Goal: Information Seeking & Learning: Find specific page/section

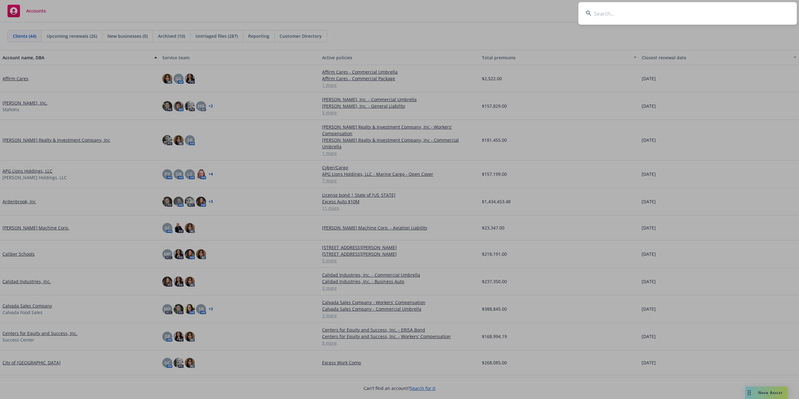
click at [605, 4] on input at bounding box center [688, 13] width 219 height 22
click at [604, 20] on input at bounding box center [688, 13] width 219 height 22
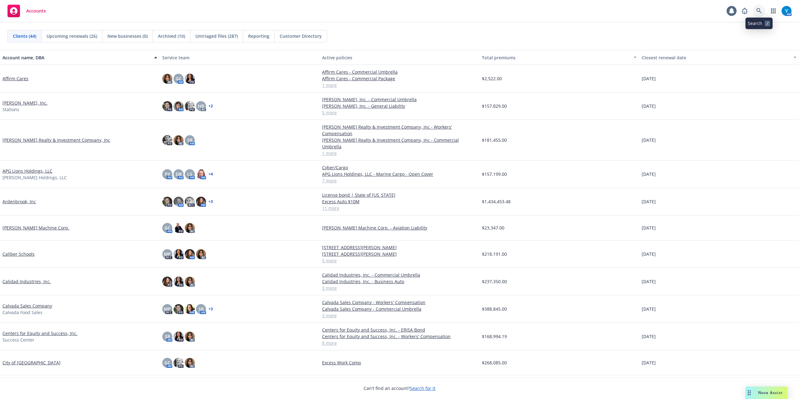
click at [757, 7] on link at bounding box center [759, 11] width 12 height 12
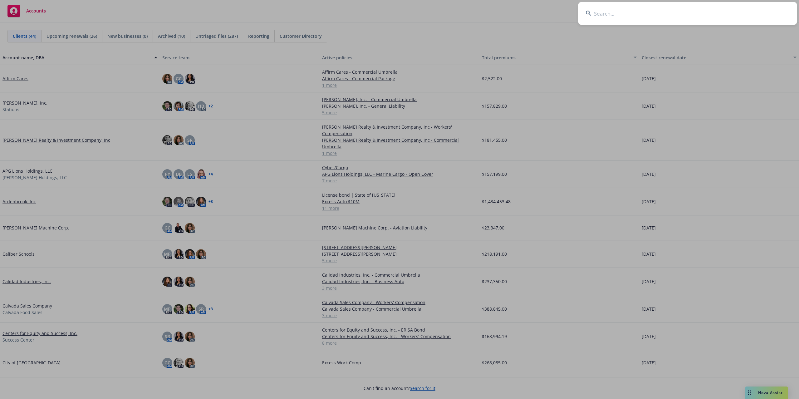
click at [611, 16] on input at bounding box center [688, 13] width 219 height 22
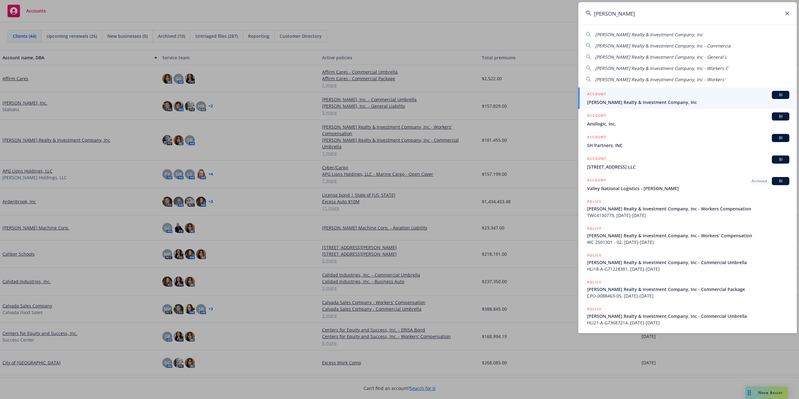
type input "[PERSON_NAME]"
click at [629, 102] on span "[PERSON_NAME] Realty & Investment Company, Inc" at bounding box center [688, 102] width 202 height 7
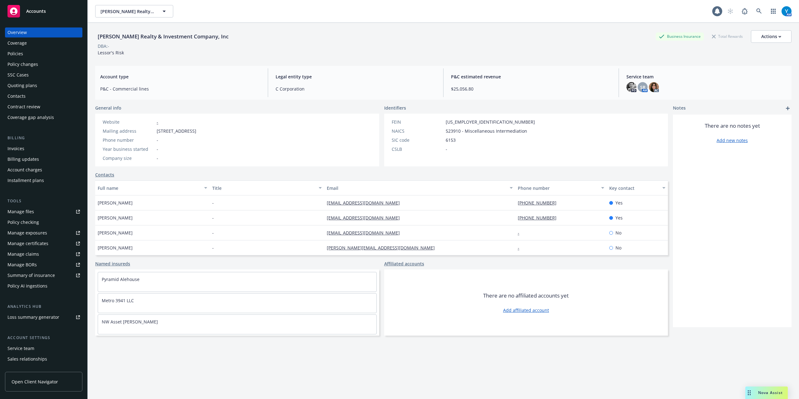
click at [23, 56] on div "Policies" at bounding box center [43, 54] width 72 height 10
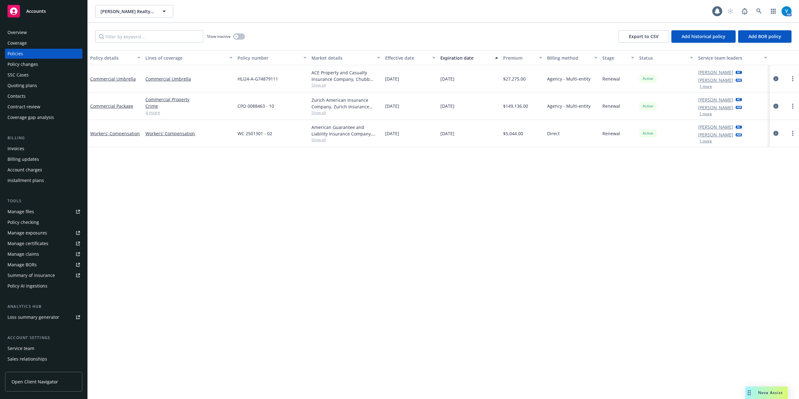
click at [27, 66] on div "Policy changes" at bounding box center [22, 64] width 31 height 10
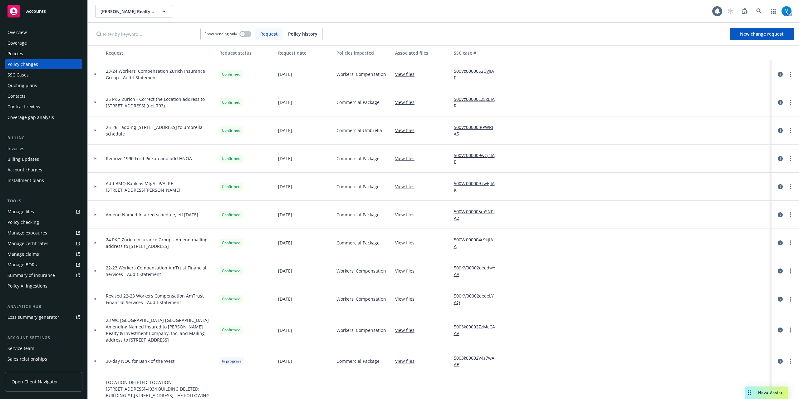
click at [94, 71] on div at bounding box center [96, 74] width 16 height 28
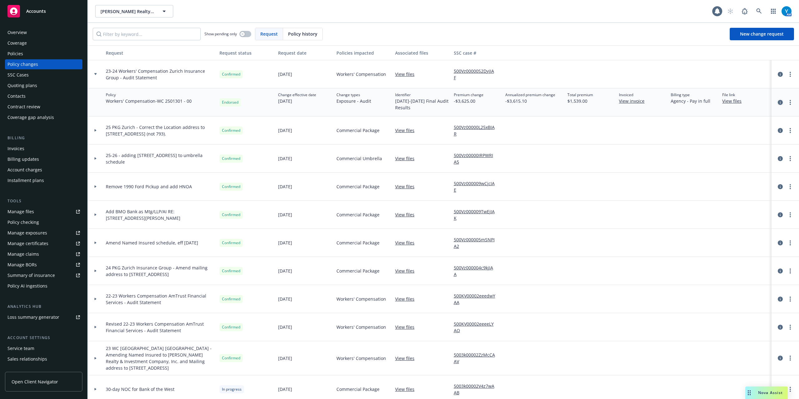
click at [778, 102] on icon "circleInformation" at bounding box center [780, 102] width 5 height 5
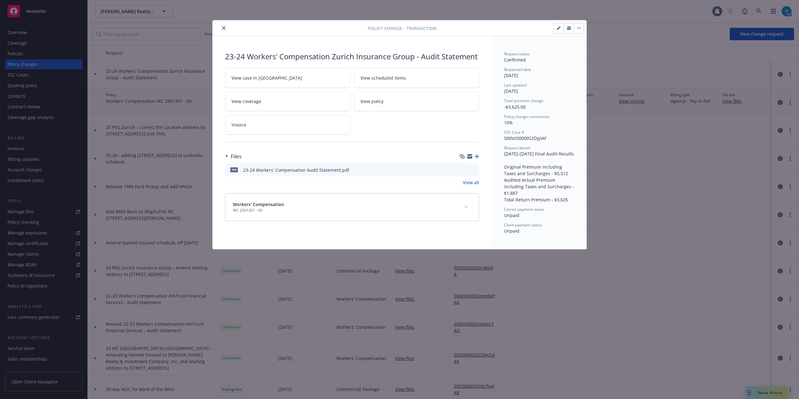
click at [473, 171] on icon "preview file" at bounding box center [474, 169] width 6 height 4
click at [224, 26] on button "close" at bounding box center [223, 27] width 7 height 7
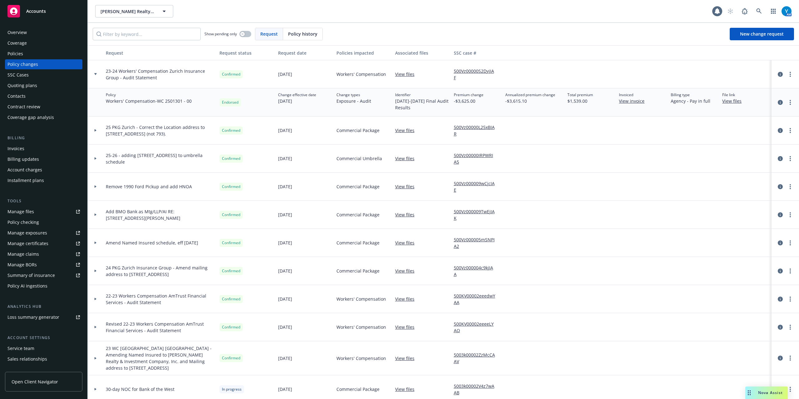
click at [96, 76] on div at bounding box center [96, 74] width 16 height 28
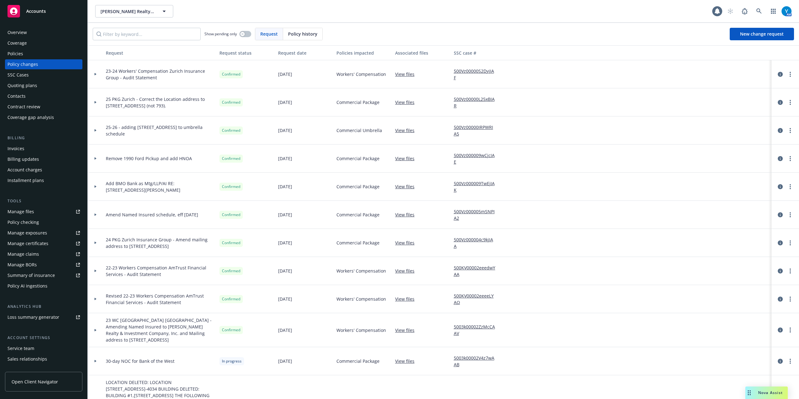
click at [97, 73] on div at bounding box center [95, 74] width 11 height 2
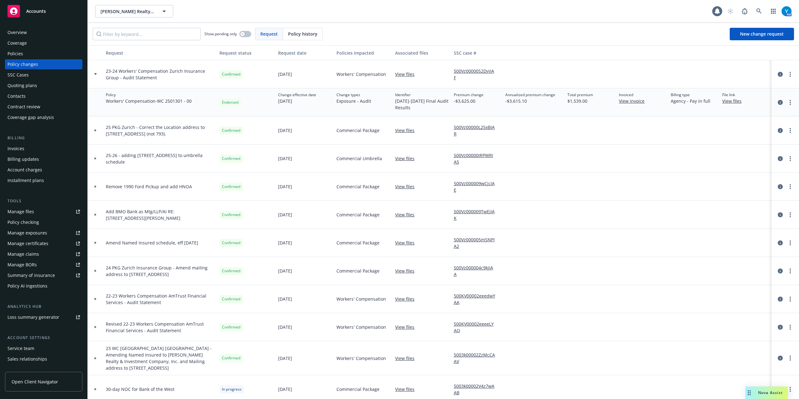
click at [21, 146] on div "Invoices" at bounding box center [15, 149] width 17 height 10
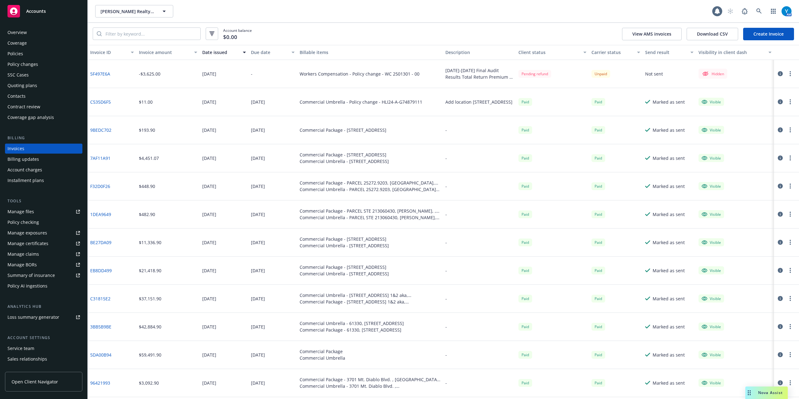
click at [267, 30] on div "Account balance $0.00 View AMS invoices Download CSV Create Invoice" at bounding box center [444, 34] width 712 height 22
click at [369, 18] on div "[PERSON_NAME] Realty & Investment Company, Inc [PERSON_NAME] Realty & Investmen…" at bounding box center [444, 11] width 712 height 22
click at [758, 10] on icon at bounding box center [760, 11] width 6 height 6
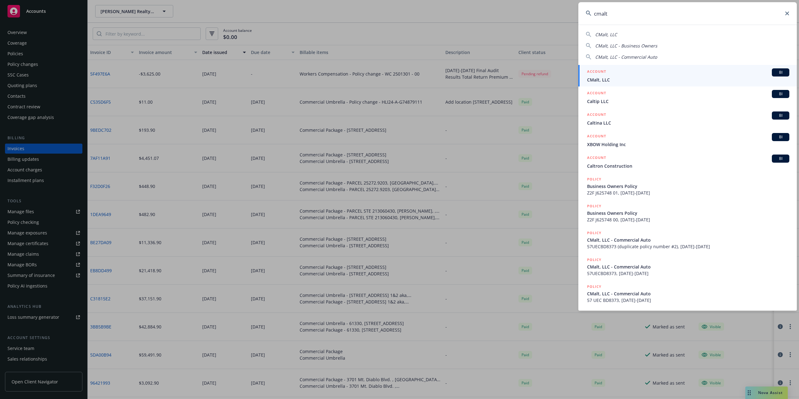
type input "cmalt"
click at [608, 80] on span "CMalt, LLC" at bounding box center [688, 80] width 202 height 7
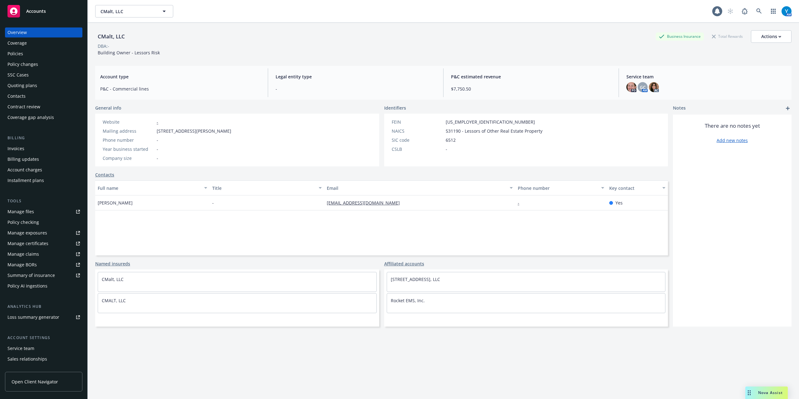
click at [22, 52] on div "Policies" at bounding box center [15, 54] width 16 height 10
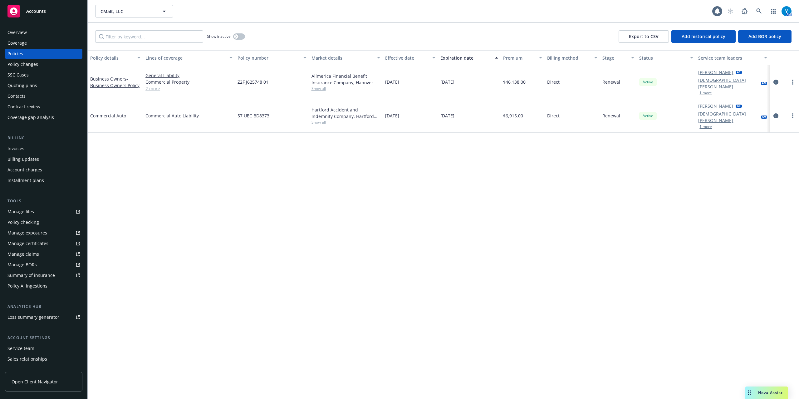
click at [151, 85] on link "2 more" at bounding box center [189, 88] width 87 height 7
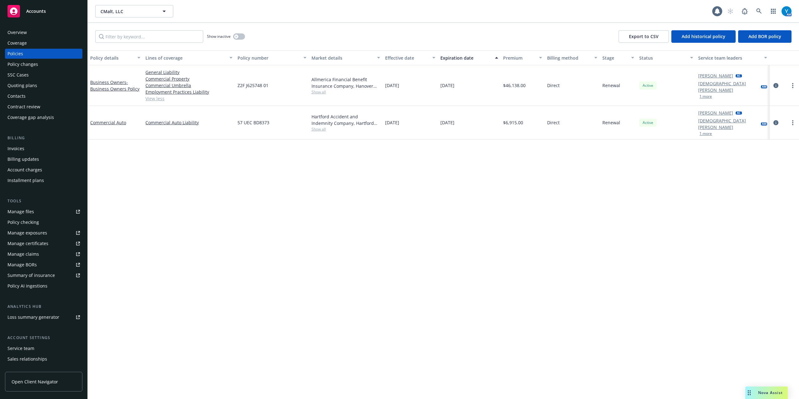
click at [321, 126] on span "Show all" at bounding box center [346, 128] width 69 height 5
click at [320, 231] on div "Policy details Lines of coverage Policy number Market details Effective date Ex…" at bounding box center [444, 224] width 712 height 349
click at [774, 120] on icon "circleInformation" at bounding box center [776, 122] width 5 height 5
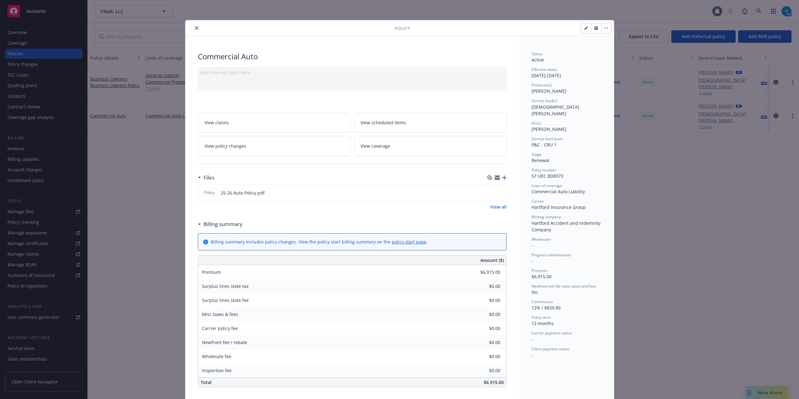
click at [193, 26] on button "close" at bounding box center [196, 27] width 7 height 7
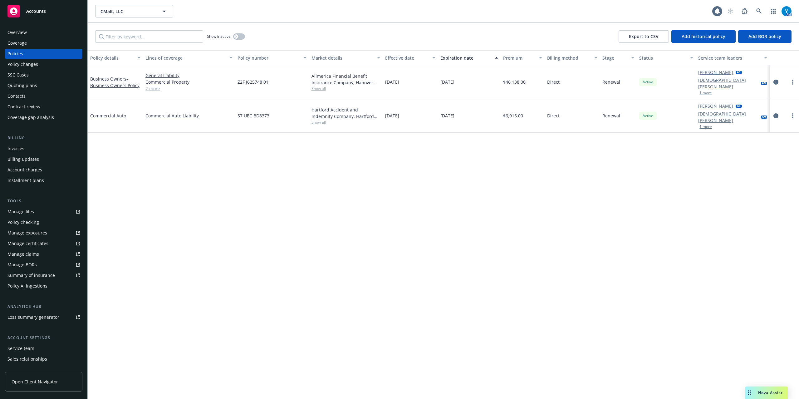
drag, startPoint x: 191, startPoint y: 26, endPoint x: 196, endPoint y: 18, distance: 9.3
click at [194, 17] on div "CMalt, LLC CMalt, LLC" at bounding box center [403, 11] width 617 height 12
click at [32, 64] on div "Policy changes" at bounding box center [22, 64] width 31 height 10
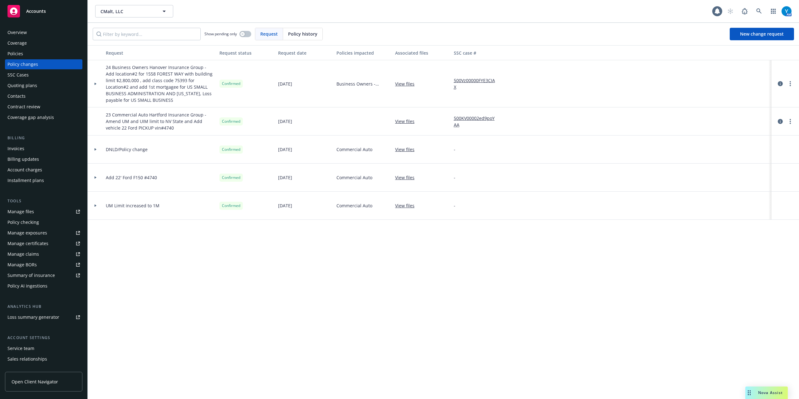
click at [96, 84] on icon at bounding box center [96, 83] width 2 height 2
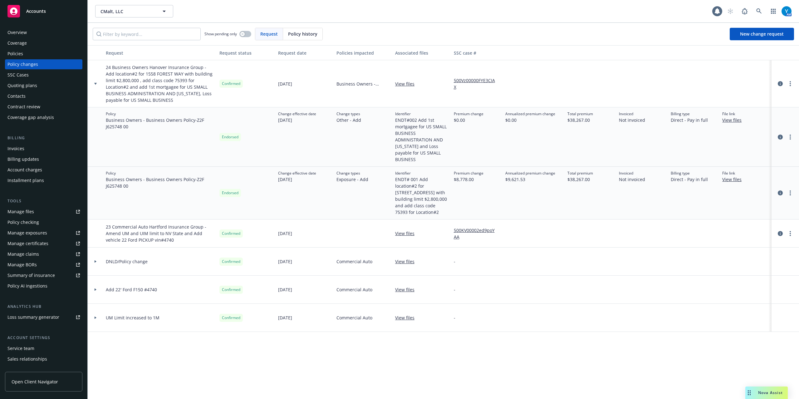
click at [97, 84] on div at bounding box center [95, 84] width 11 height 2
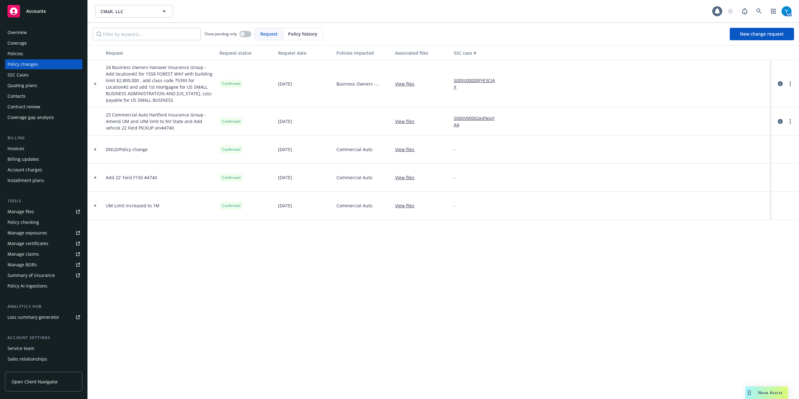
click at [93, 82] on div at bounding box center [96, 83] width 16 height 47
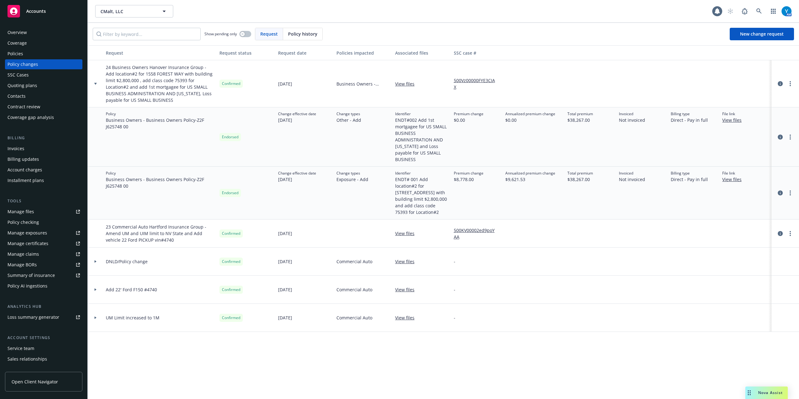
click at [96, 85] on icon at bounding box center [95, 84] width 2 height 2
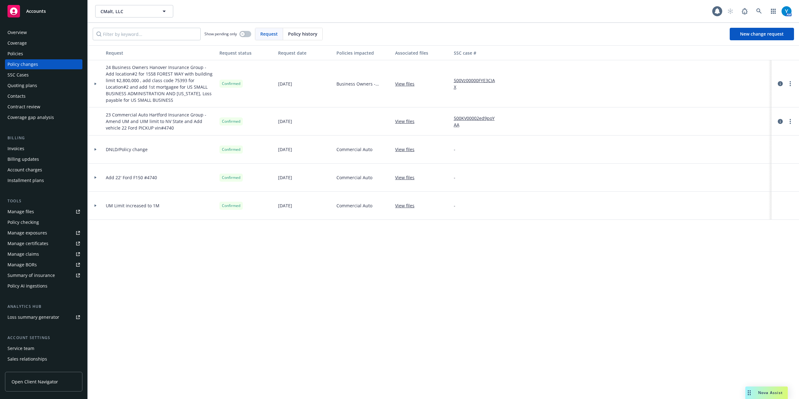
click at [96, 83] on icon at bounding box center [95, 84] width 2 height 2
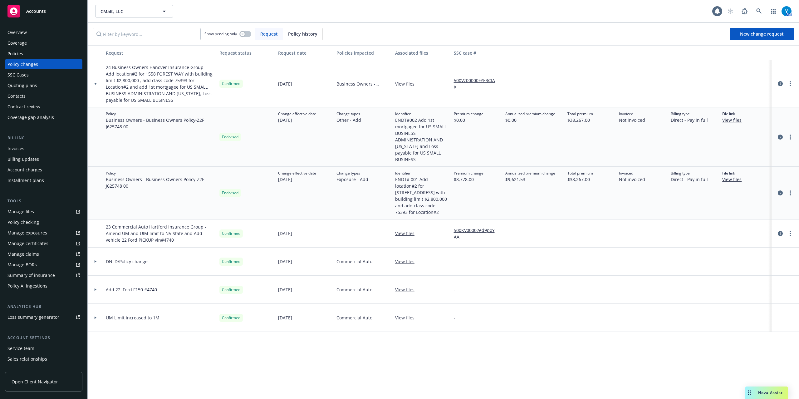
click at [96, 83] on icon at bounding box center [95, 84] width 2 height 2
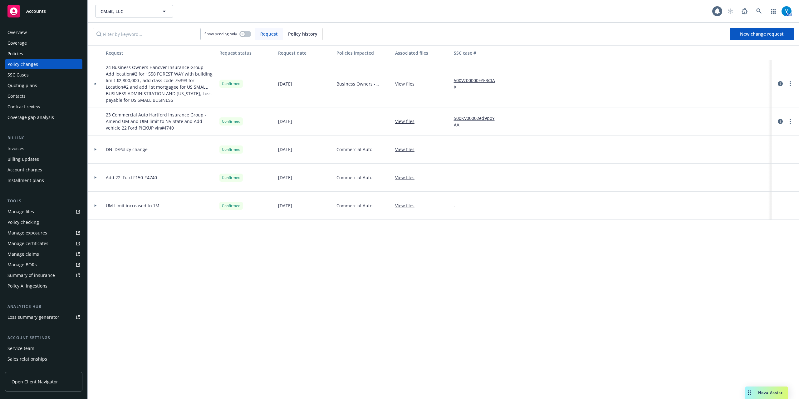
click at [229, 14] on div "CMalt, LLC CMalt, LLC" at bounding box center [403, 11] width 617 height 12
click at [36, 33] on div "Overview" at bounding box center [43, 32] width 72 height 10
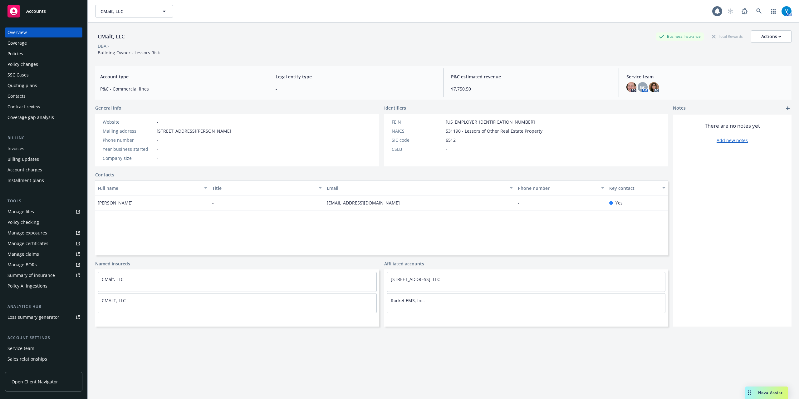
click at [23, 32] on div "Overview" at bounding box center [16, 32] width 19 height 10
drag, startPoint x: 478, startPoint y: 90, endPoint x: 424, endPoint y: 91, distance: 54.0
click at [422, 90] on div "Account type P&C - Commercial lines Legal entity type - P&C estimated revenue $…" at bounding box center [443, 83] width 697 height 34
drag, startPoint x: 607, startPoint y: 44, endPoint x: 615, endPoint y: 44, distance: 7.5
click at [606, 44] on div "DBA: -" at bounding box center [443, 46] width 697 height 7
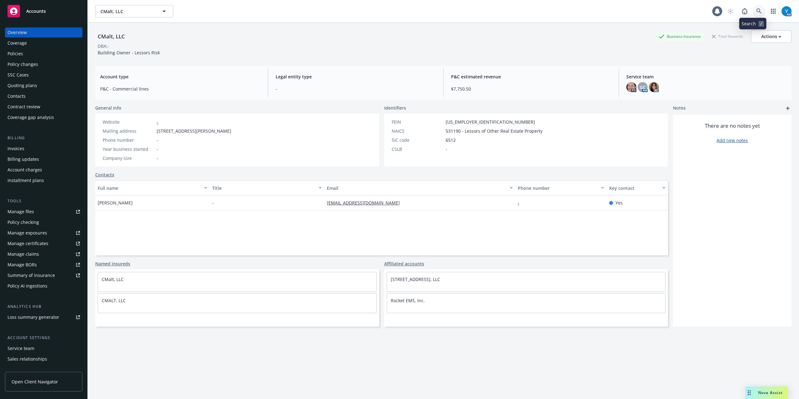
click at [757, 13] on icon at bounding box center [760, 11] width 6 height 6
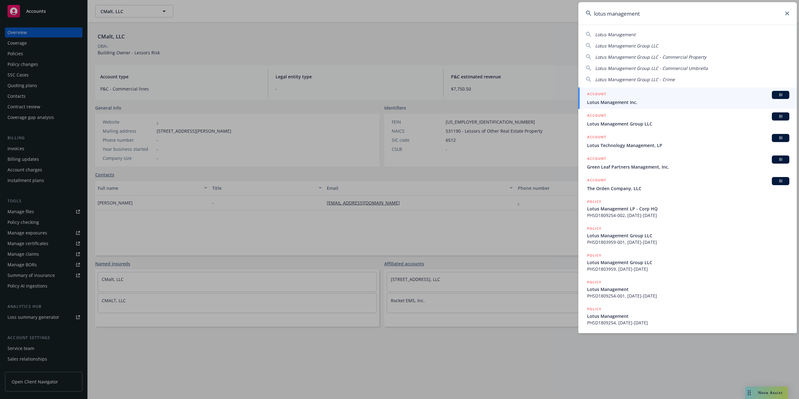
type input "lotus management"
click at [630, 99] on span "Lotus Management Inc." at bounding box center [688, 102] width 202 height 7
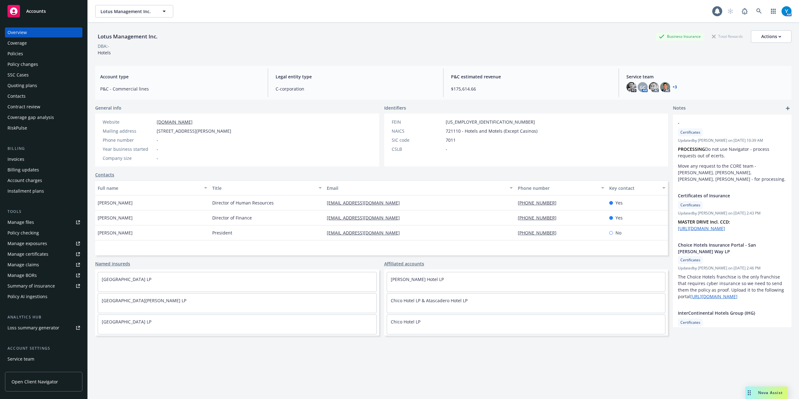
click at [25, 52] on div "Policies" at bounding box center [43, 54] width 72 height 10
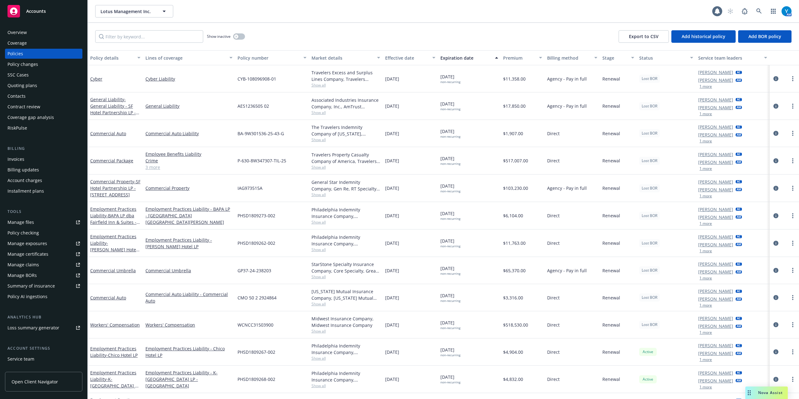
click at [376, 23] on div "Show inactive Export to CSV Add historical policy Add BOR policy" at bounding box center [444, 36] width 712 height 27
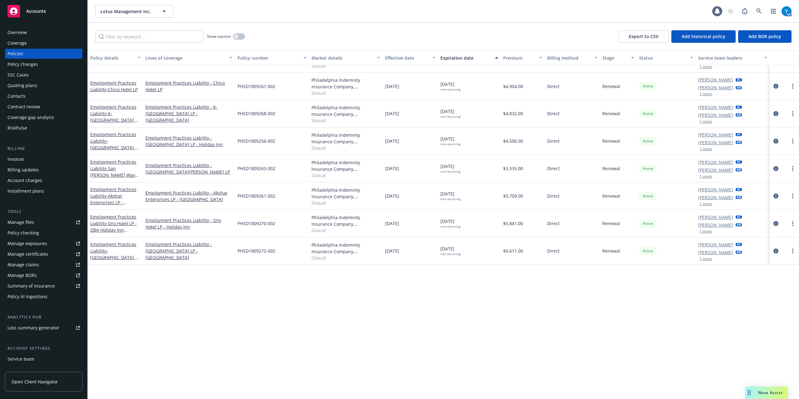
scroll to position [49, 0]
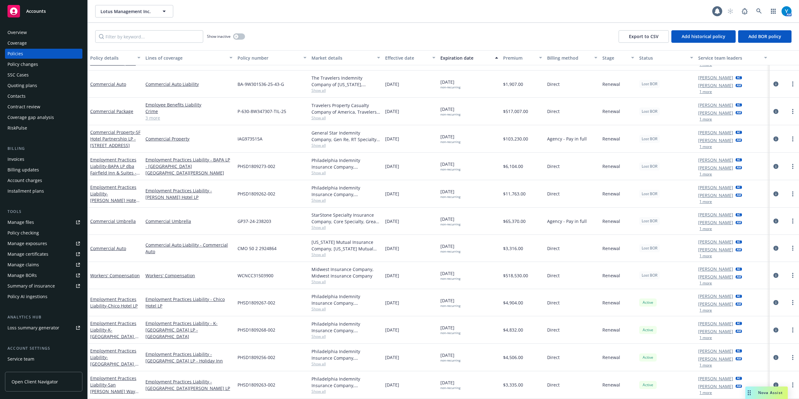
click at [324, 35] on div "Show inactive Export to CSV Add historical policy Add BOR policy" at bounding box center [444, 36] width 712 height 27
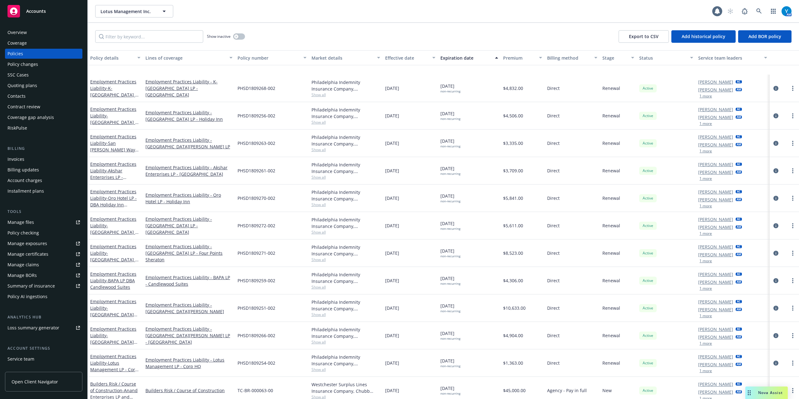
scroll to position [299, 0]
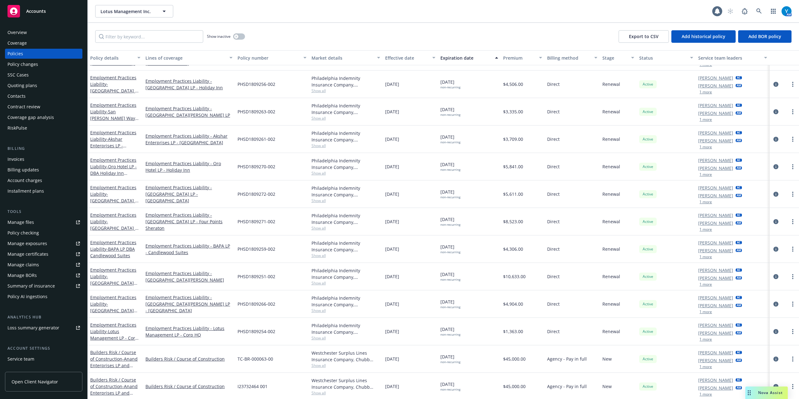
click at [288, 21] on div "Lotus Management Inc. Lotus Management Inc. 1 AM Show inactive Export to CSV Ad…" at bounding box center [444, 199] width 712 height 399
click at [774, 360] on icon "circleInformation" at bounding box center [776, 359] width 5 height 5
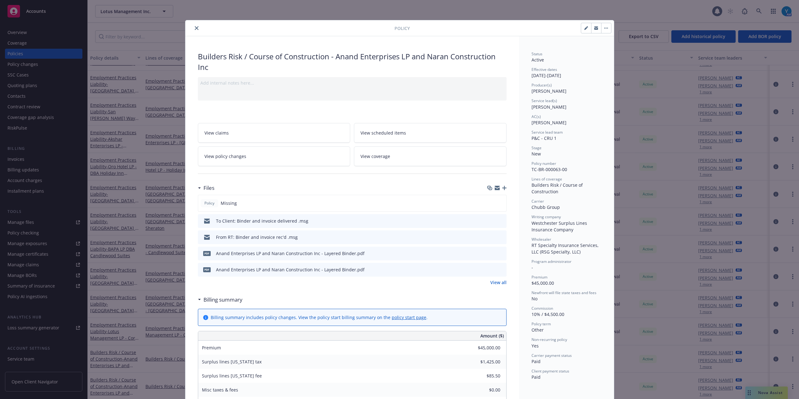
click at [195, 28] on icon "close" at bounding box center [197, 28] width 4 height 4
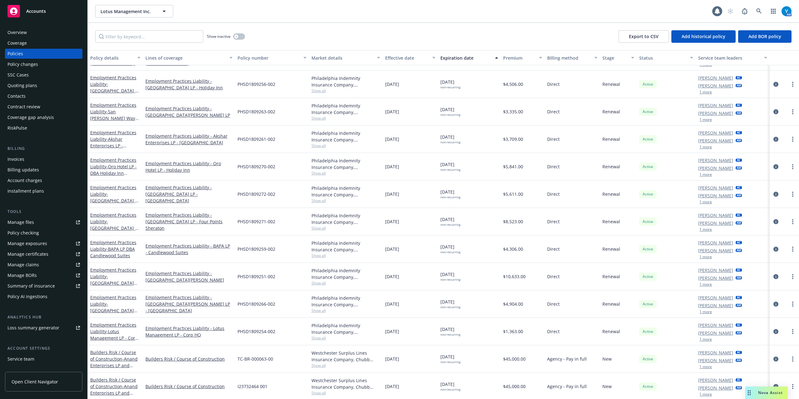
click at [335, 29] on div "Show inactive Export to CSV Add historical policy Add BOR policy" at bounding box center [444, 36] width 712 height 27
drag, startPoint x: 351, startPoint y: 23, endPoint x: 340, endPoint y: 19, distance: 11.3
click at [350, 22] on div "Lotus Management Inc. Lotus Management Inc. 1 AM Show inactive Export to CSV Ad…" at bounding box center [444, 199] width 712 height 399
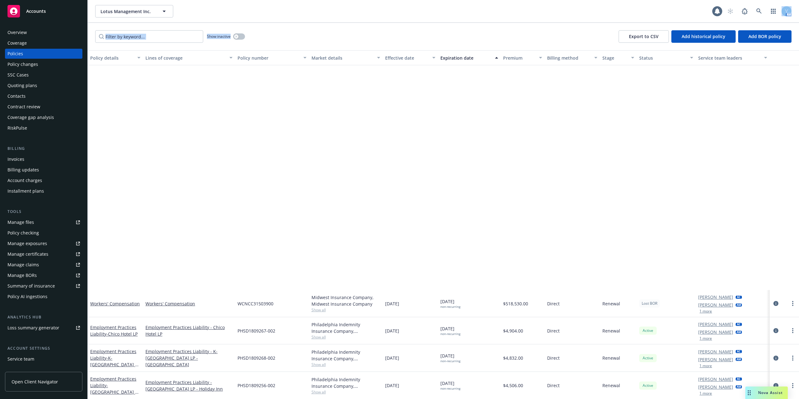
scroll to position [265, 0]
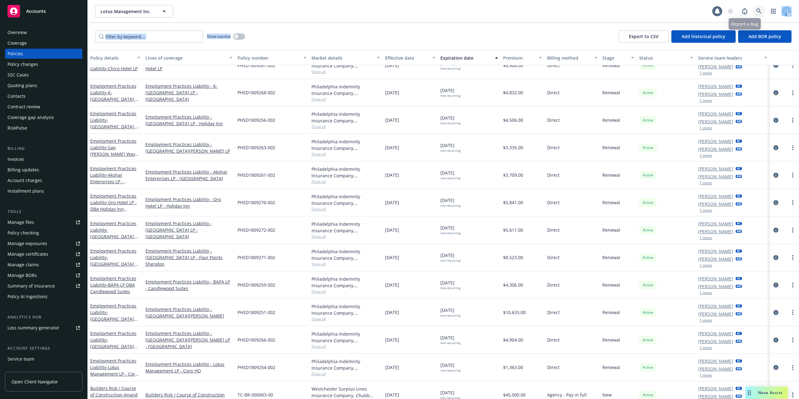
click at [754, 10] on link at bounding box center [759, 11] width 12 height 12
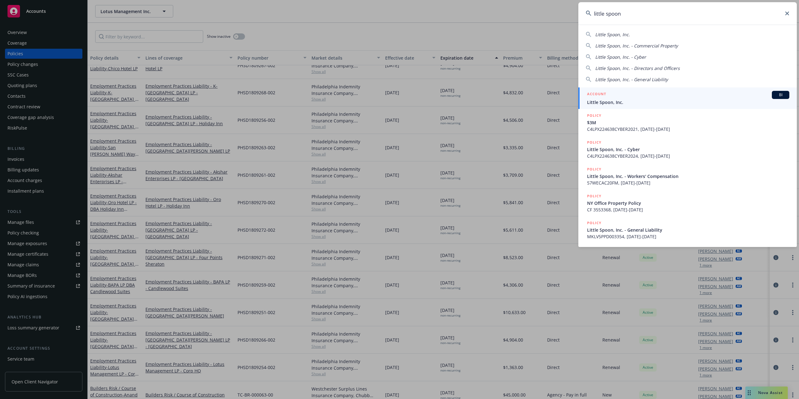
type input "little spoon"
click at [609, 98] on div "ACCOUNT BI" at bounding box center [688, 95] width 202 height 8
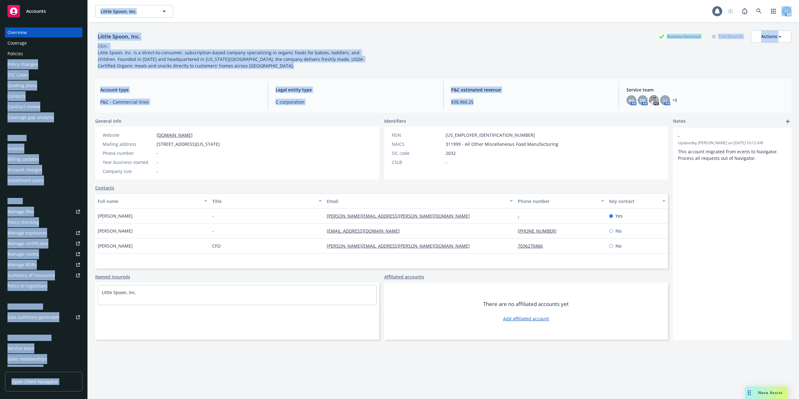
drag, startPoint x: 477, startPoint y: 101, endPoint x: 22, endPoint y: 55, distance: 457.4
click at [25, 50] on div "Accounts Overview Coverage Policies Policy changes SSC Cases Quoting plans Cont…" at bounding box center [399, 199] width 799 height 399
click at [239, 20] on div "Little Spoon, Inc. Little Spoon, Inc. 1 AM" at bounding box center [444, 11] width 712 height 22
click at [203, 33] on div "Little Spoon, Inc. Business Insurance Total Rewards Actions" at bounding box center [443, 36] width 697 height 12
click at [175, 41] on div "Little Spoon, Inc. Business Insurance Total Rewards Actions" at bounding box center [443, 36] width 697 height 12
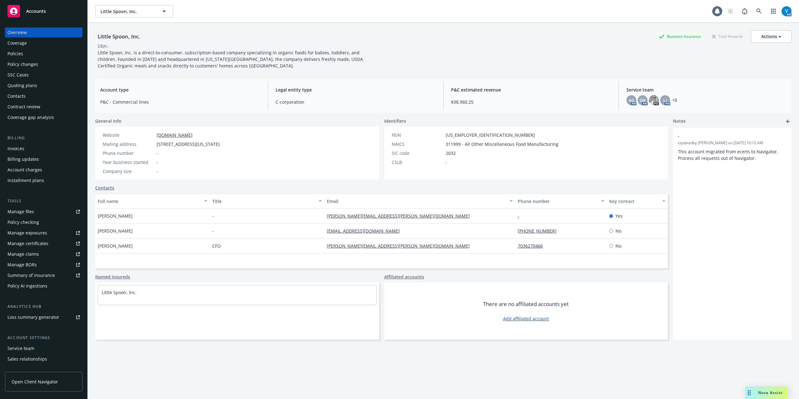
click at [455, 78] on div "Little Spoon, Inc. Business Insurance Total Rewards Actions DBA: - Little Spoon…" at bounding box center [443, 219] width 697 height 392
click at [532, 69] on div "Little Spoon, Inc. Business Insurance Total Rewards Actions DBA: - Little Spoon…" at bounding box center [443, 49] width 697 height 39
click at [673, 100] on link "+ 2" at bounding box center [675, 100] width 4 height 4
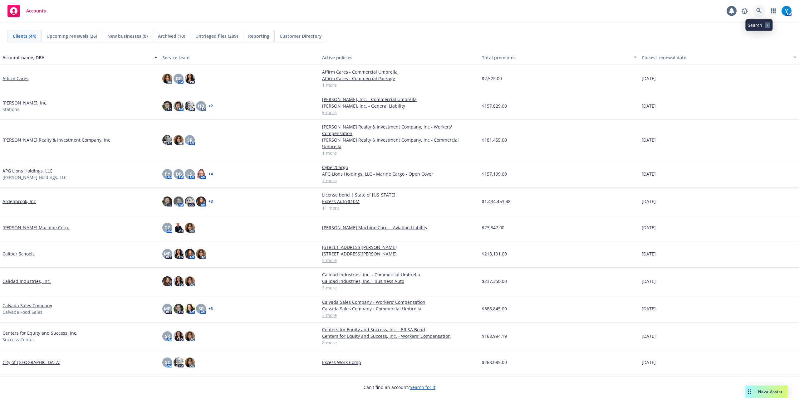
click at [758, 9] on icon at bounding box center [760, 11] width 6 height 6
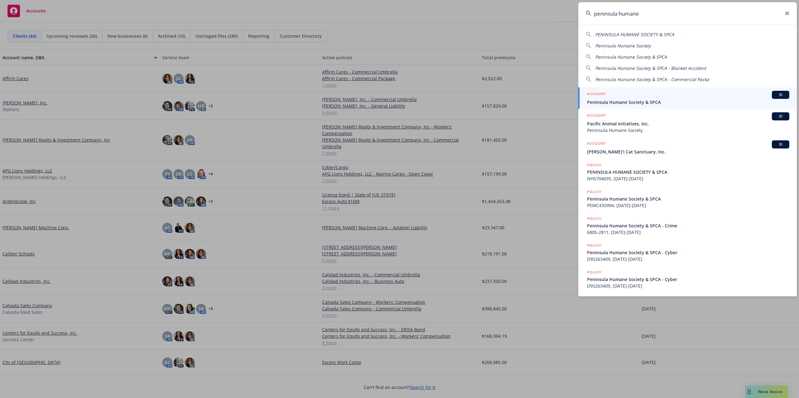
type input "peninsula humane"
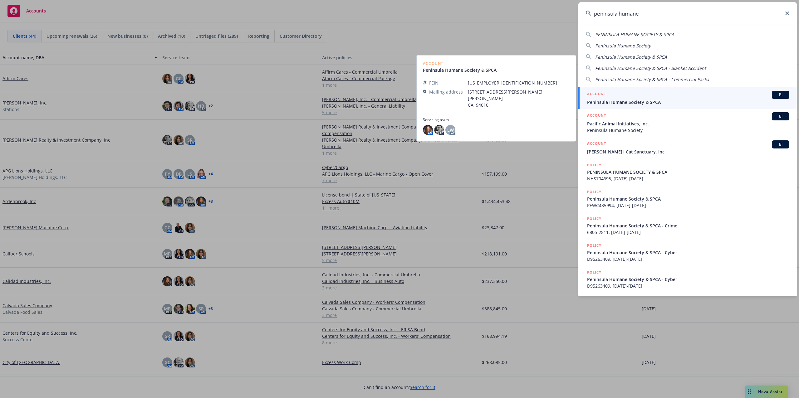
click at [628, 98] on div "ACCOUNT BI" at bounding box center [688, 95] width 202 height 8
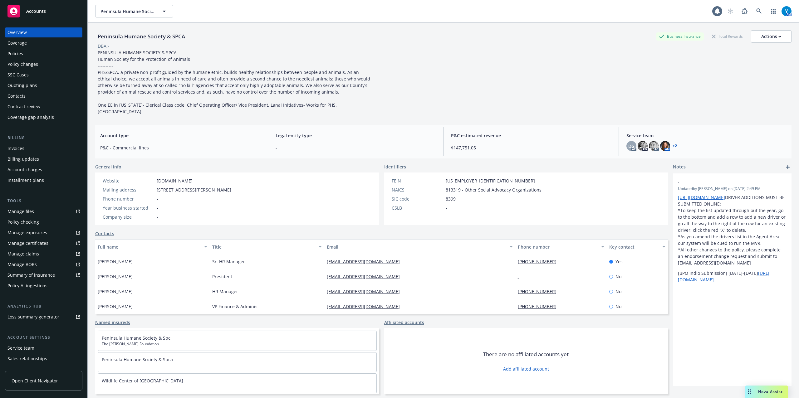
click at [673, 146] on link "+ 2" at bounding box center [675, 146] width 4 height 4
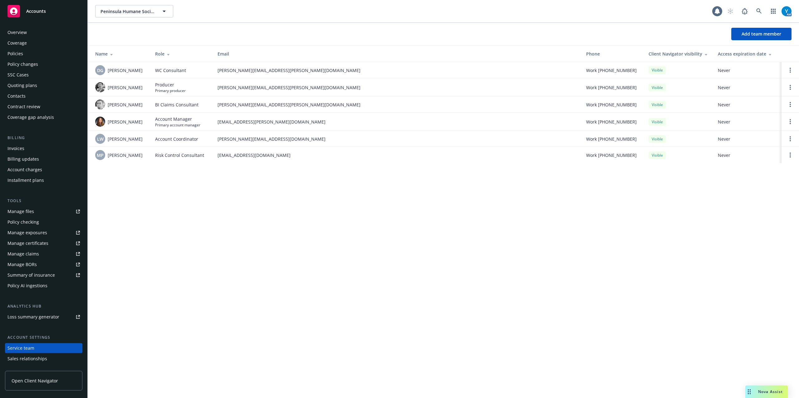
click at [30, 52] on div "Policies" at bounding box center [43, 54] width 72 height 10
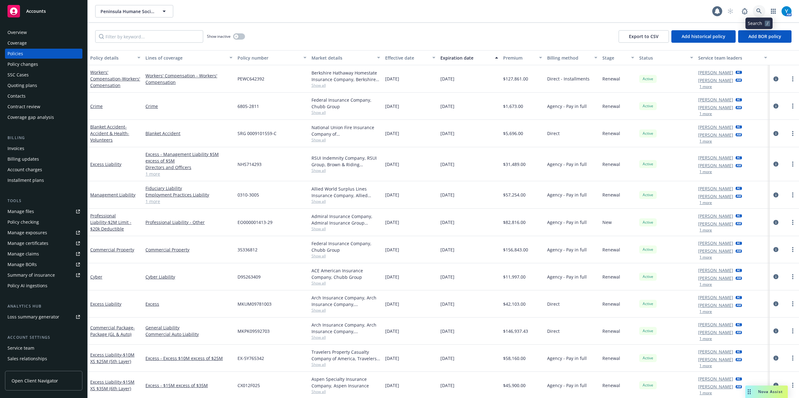
click at [755, 12] on link at bounding box center [759, 11] width 12 height 12
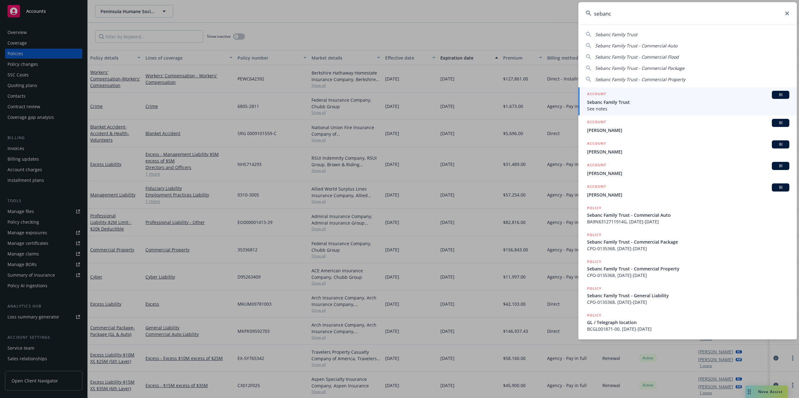
type input "sebanc"
click at [625, 105] on span "Sebanc Family Trust" at bounding box center [688, 102] width 202 height 7
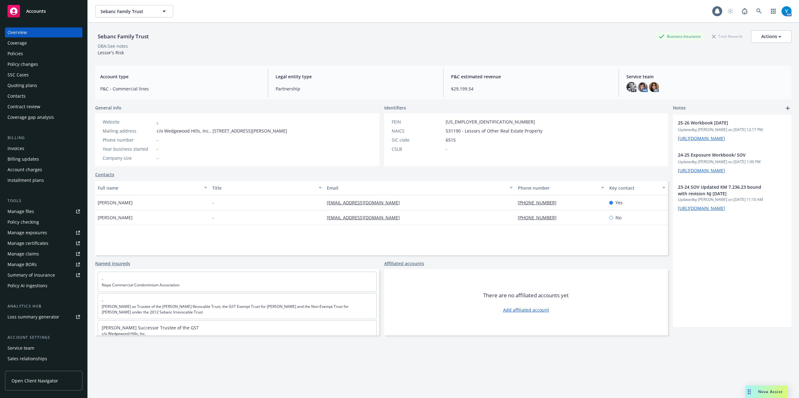
click at [24, 53] on div "Policies" at bounding box center [43, 54] width 72 height 10
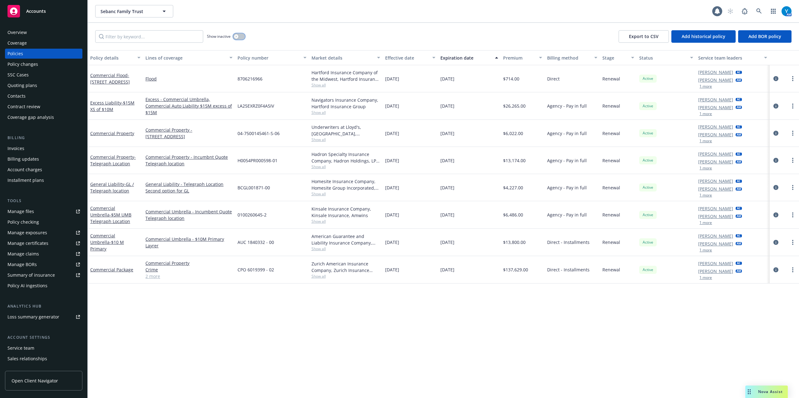
click at [243, 39] on button "button" at bounding box center [239, 36] width 12 height 6
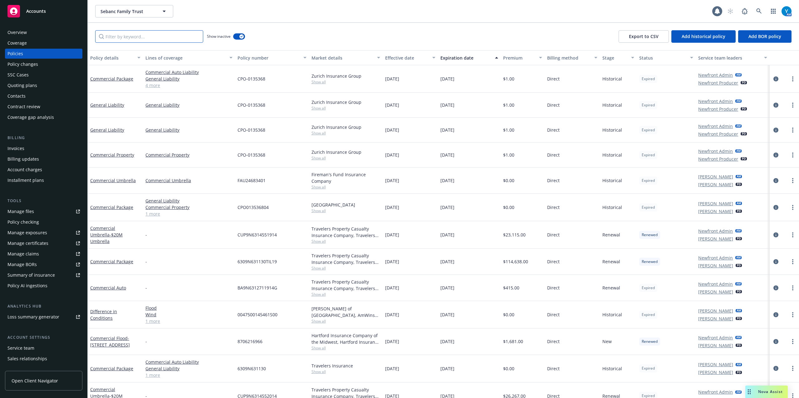
click at [133, 40] on input "Filter by keyword..." at bounding box center [149, 36] width 108 height 12
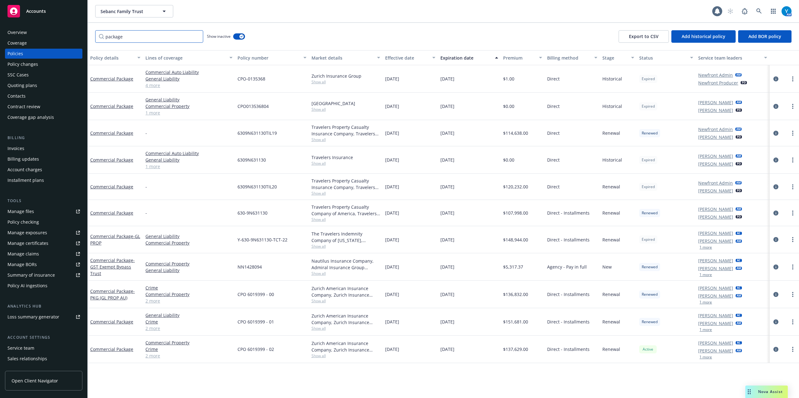
type input "package"
click at [707, 331] on button "1 more" at bounding box center [706, 330] width 12 height 4
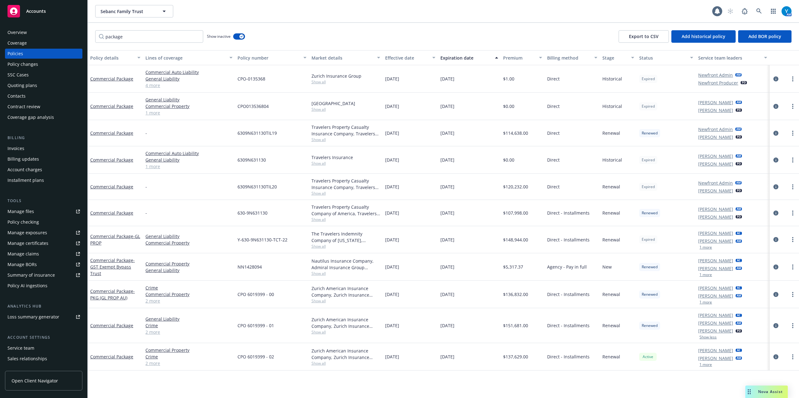
click at [707, 339] on button "Show less" at bounding box center [708, 338] width 17 height 4
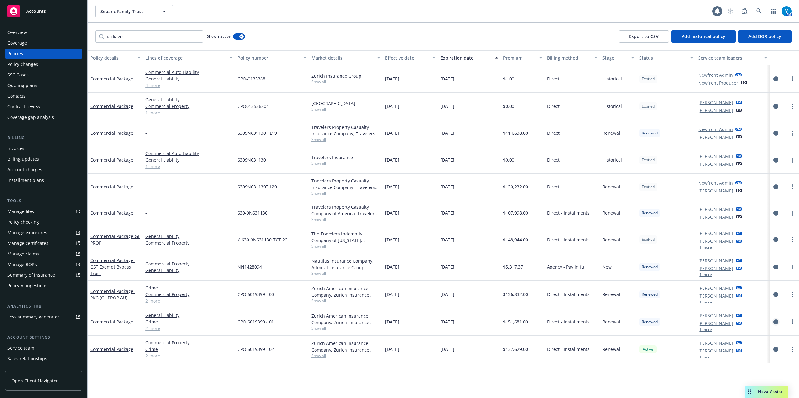
click at [777, 323] on icon "circleInformation" at bounding box center [776, 322] width 5 height 5
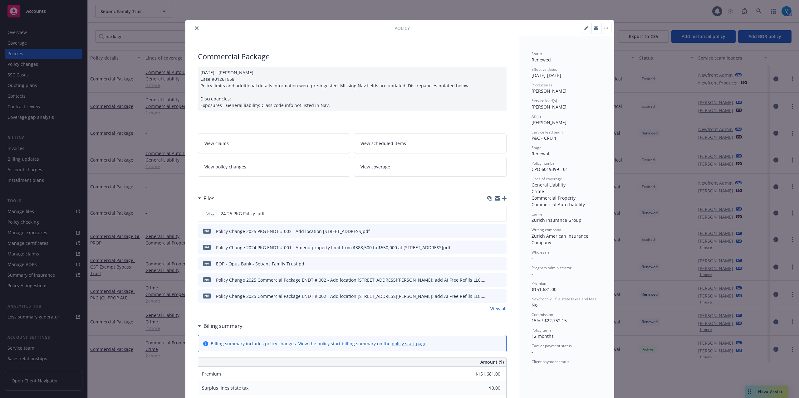
click at [195, 29] on icon "close" at bounding box center [197, 28] width 4 height 4
